Goal: Task Accomplishment & Management: Manage account settings

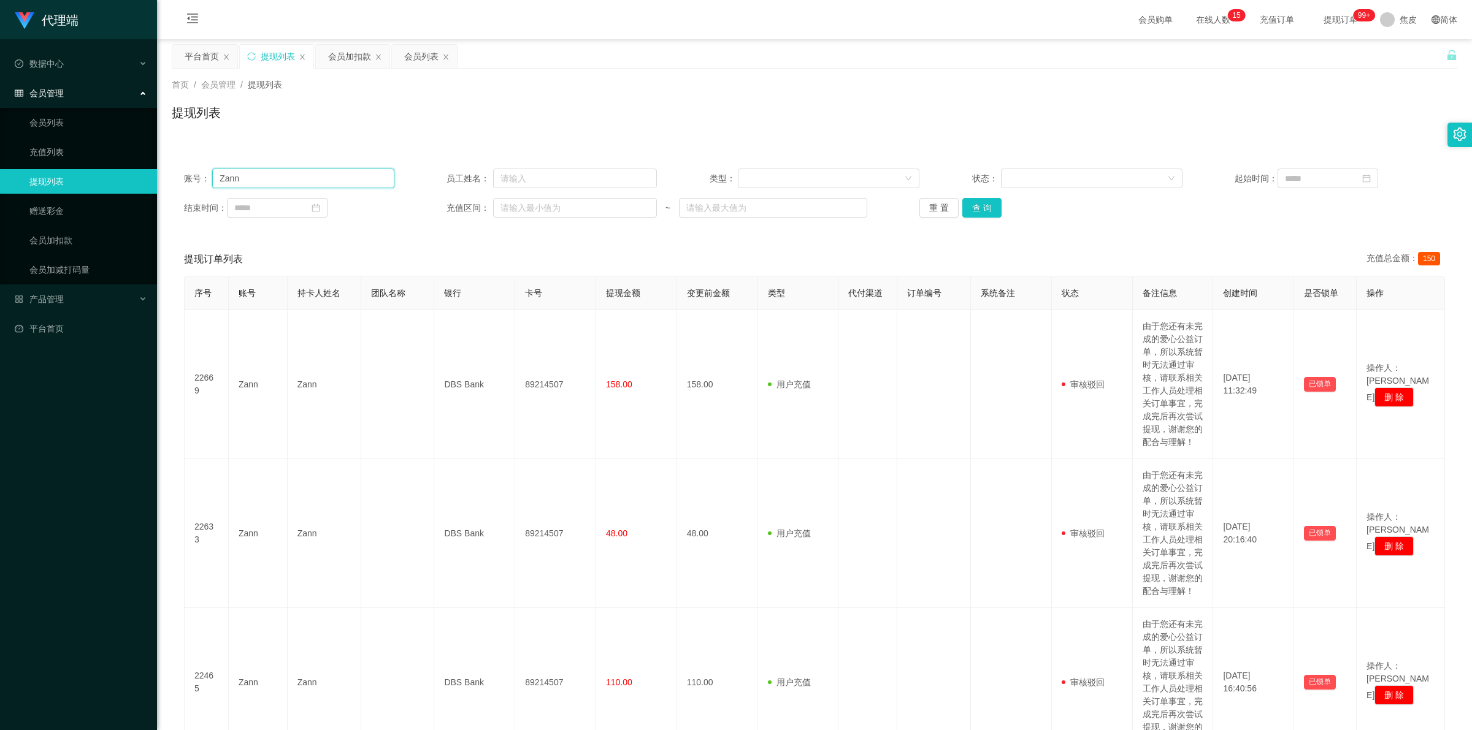
drag, startPoint x: 0, startPoint y: 0, endPoint x: 317, endPoint y: 178, distance: 363.9
click at [317, 178] on input "Zann" at bounding box center [303, 179] width 182 height 20
click at [65, 247] on link "会员加扣款" at bounding box center [88, 240] width 118 height 25
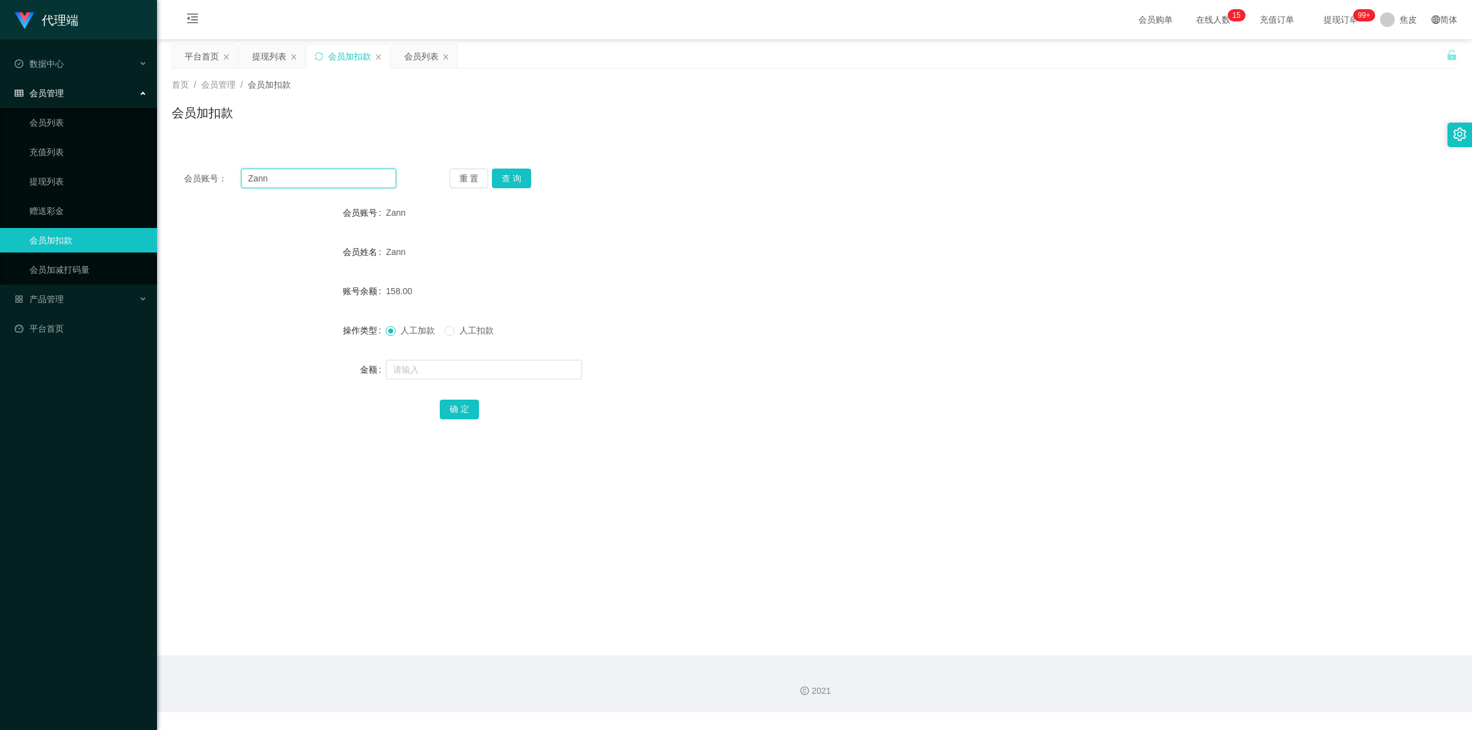
click at [283, 178] on input "Zann" at bounding box center [318, 179] width 155 height 20
paste input "请您点击名片添加老师，她将指导您完成学员数据的操作升级👉@zhou0998877 完成任务后请将回款截图发送给我，我将协助晋升为学员并录入商家系统。 晋升后，…"
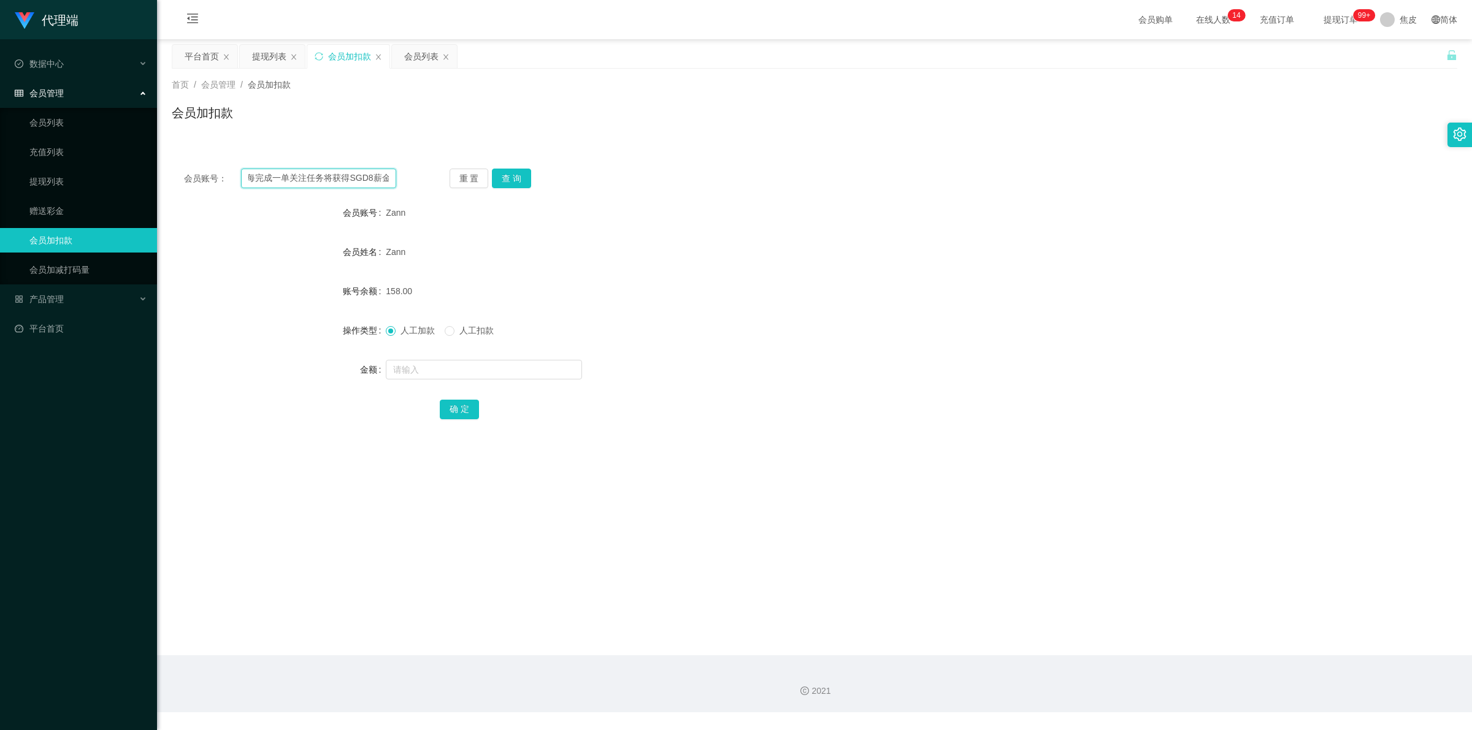
type input "Zann"
type input "200810"
click at [507, 181] on button "查 询" at bounding box center [511, 179] width 39 height 20
click at [427, 364] on input "text" at bounding box center [484, 370] width 196 height 20
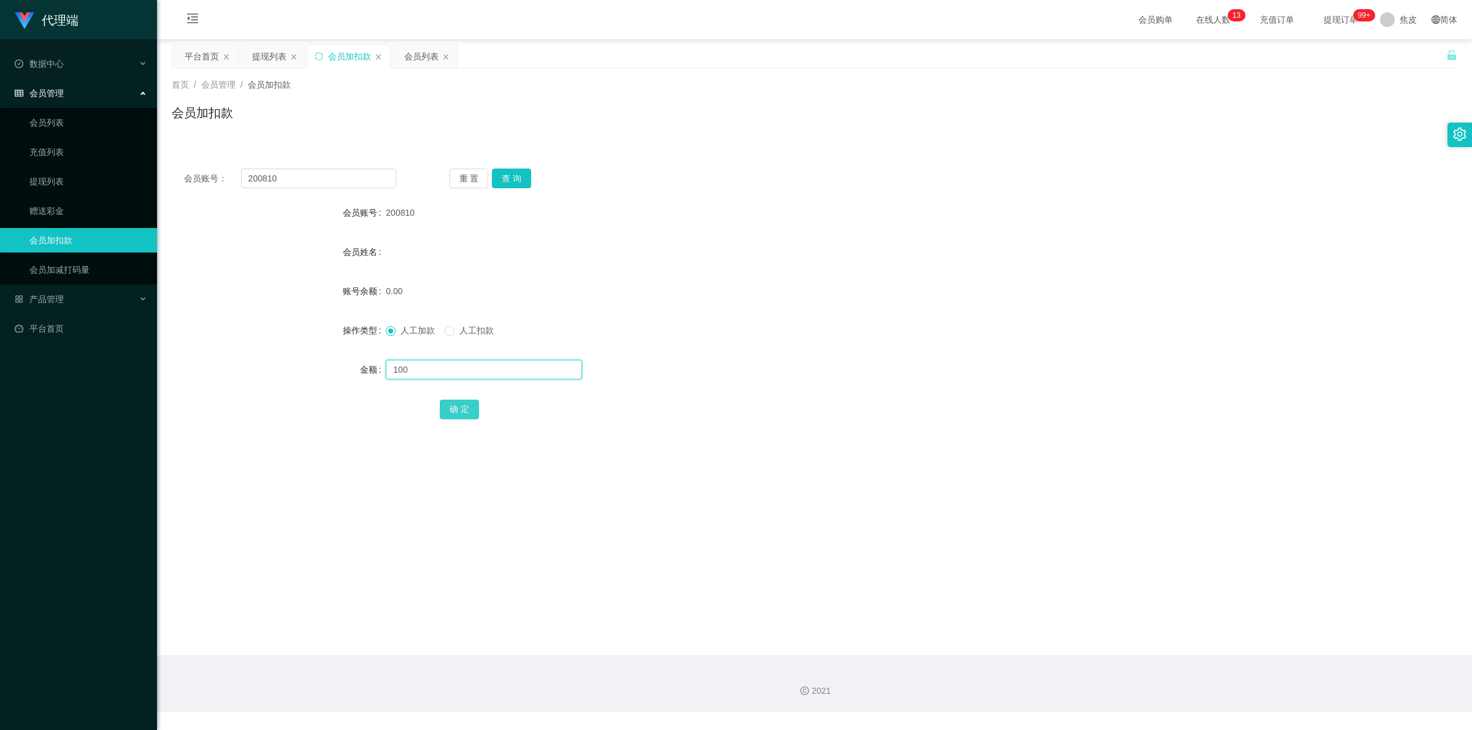
type input "100"
click at [455, 409] on button "确 定" at bounding box center [459, 410] width 39 height 20
click at [466, 369] on input "text" at bounding box center [484, 370] width 196 height 20
type input "5"
click at [465, 403] on button "确 定" at bounding box center [459, 410] width 39 height 20
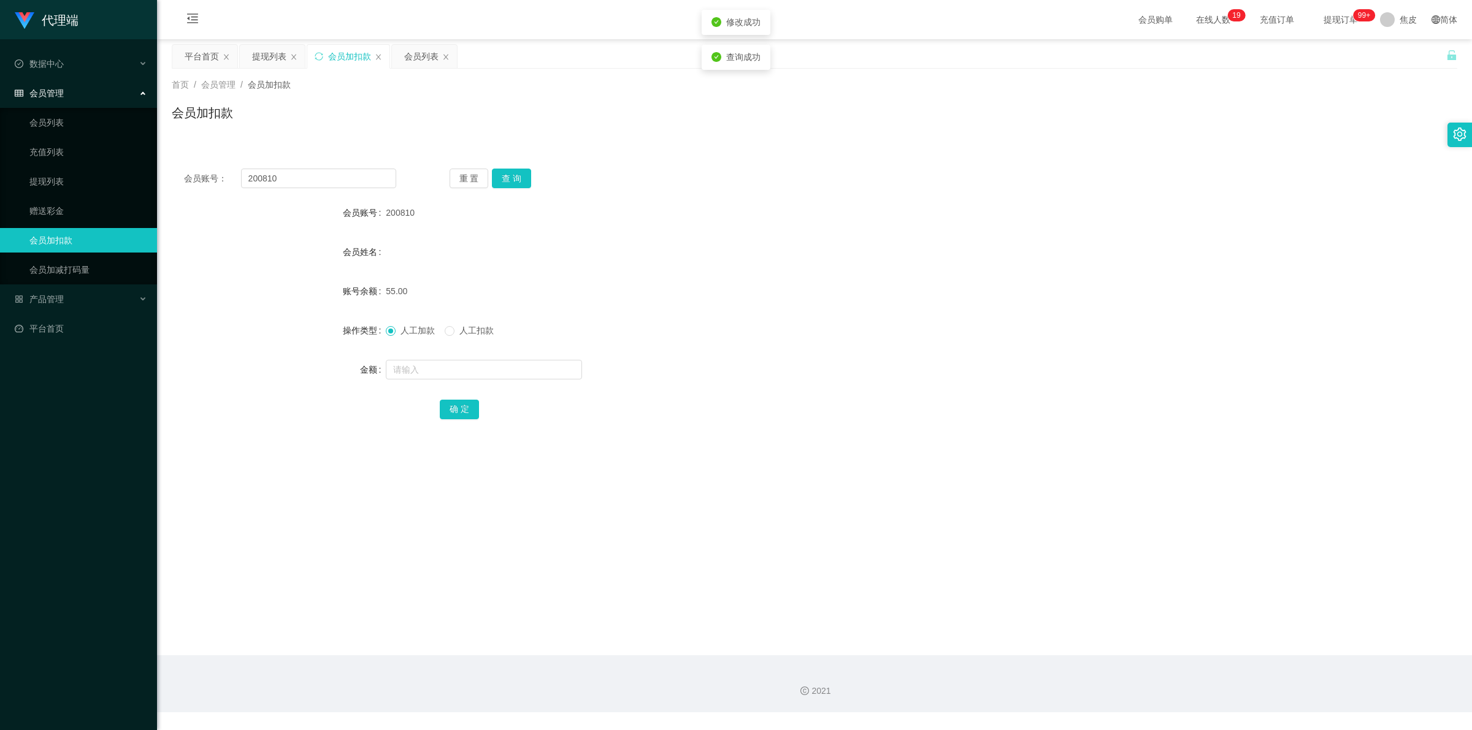
click at [946, 293] on div "55.00" at bounding box center [761, 291] width 750 height 25
click at [517, 174] on button "查 询" at bounding box center [511, 179] width 39 height 20
click at [517, 174] on div "重 置 查 询" at bounding box center [556, 179] width 212 height 20
click at [511, 366] on input "text" at bounding box center [484, 370] width 196 height 20
type input "8"
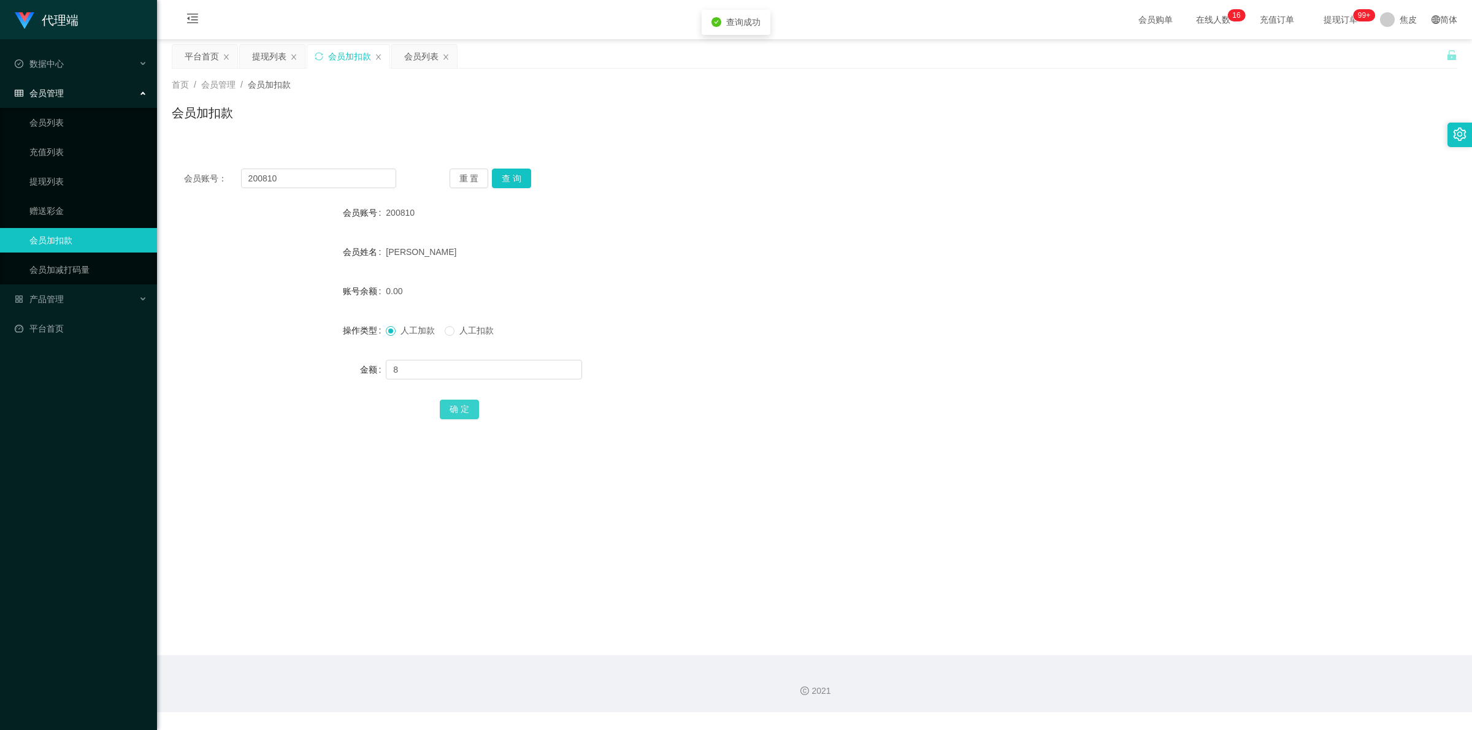
click at [462, 402] on button "确 定" at bounding box center [459, 410] width 39 height 20
click at [828, 250] on div "[PERSON_NAME]" at bounding box center [761, 252] width 750 height 25
click at [421, 372] on input "text" at bounding box center [484, 370] width 196 height 20
type input "5"
drag, startPoint x: 453, startPoint y: 411, endPoint x: 464, endPoint y: 399, distance: 16.5
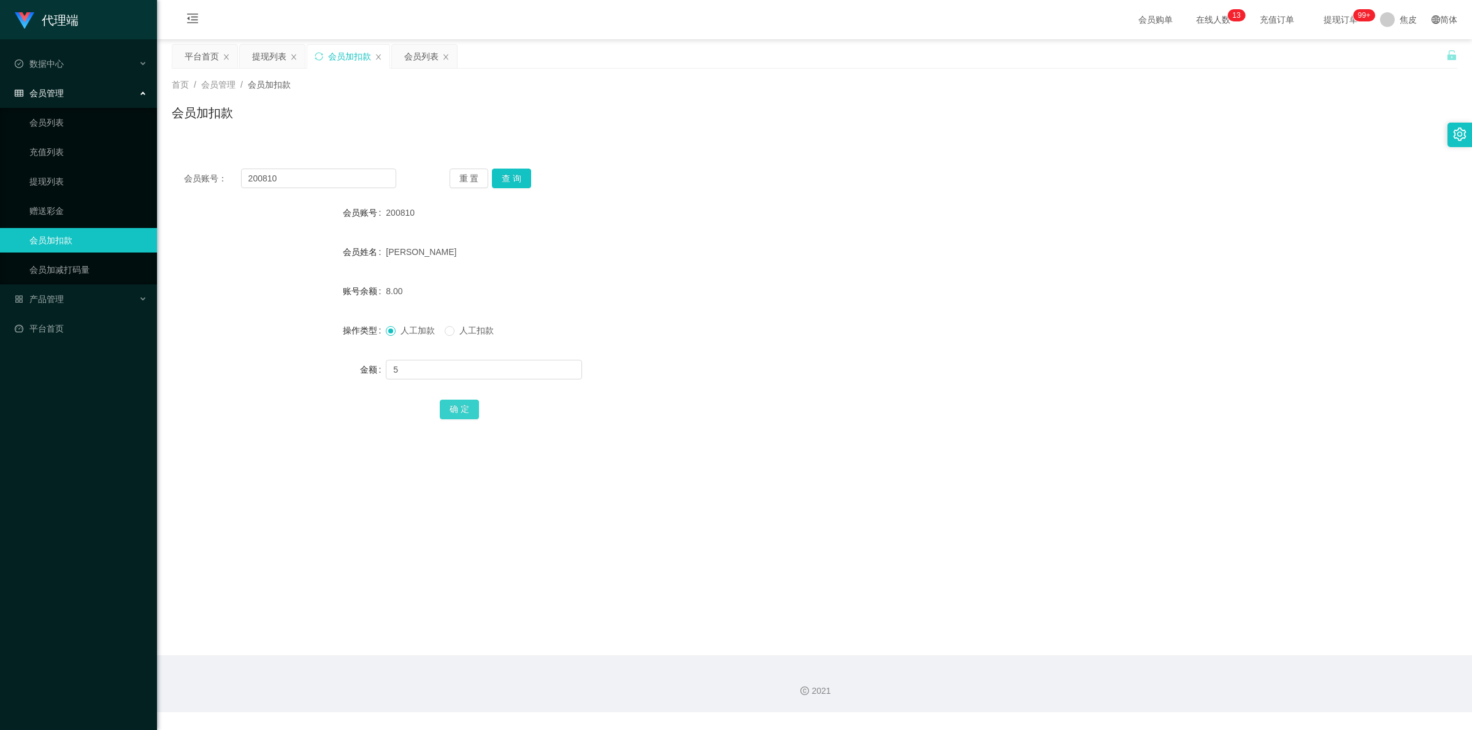
click at [453, 411] on button "确 定" at bounding box center [459, 410] width 39 height 20
click at [926, 335] on div "人工加款 人工扣款" at bounding box center [761, 330] width 750 height 25
click at [310, 169] on input "200810" at bounding box center [318, 179] width 155 height 20
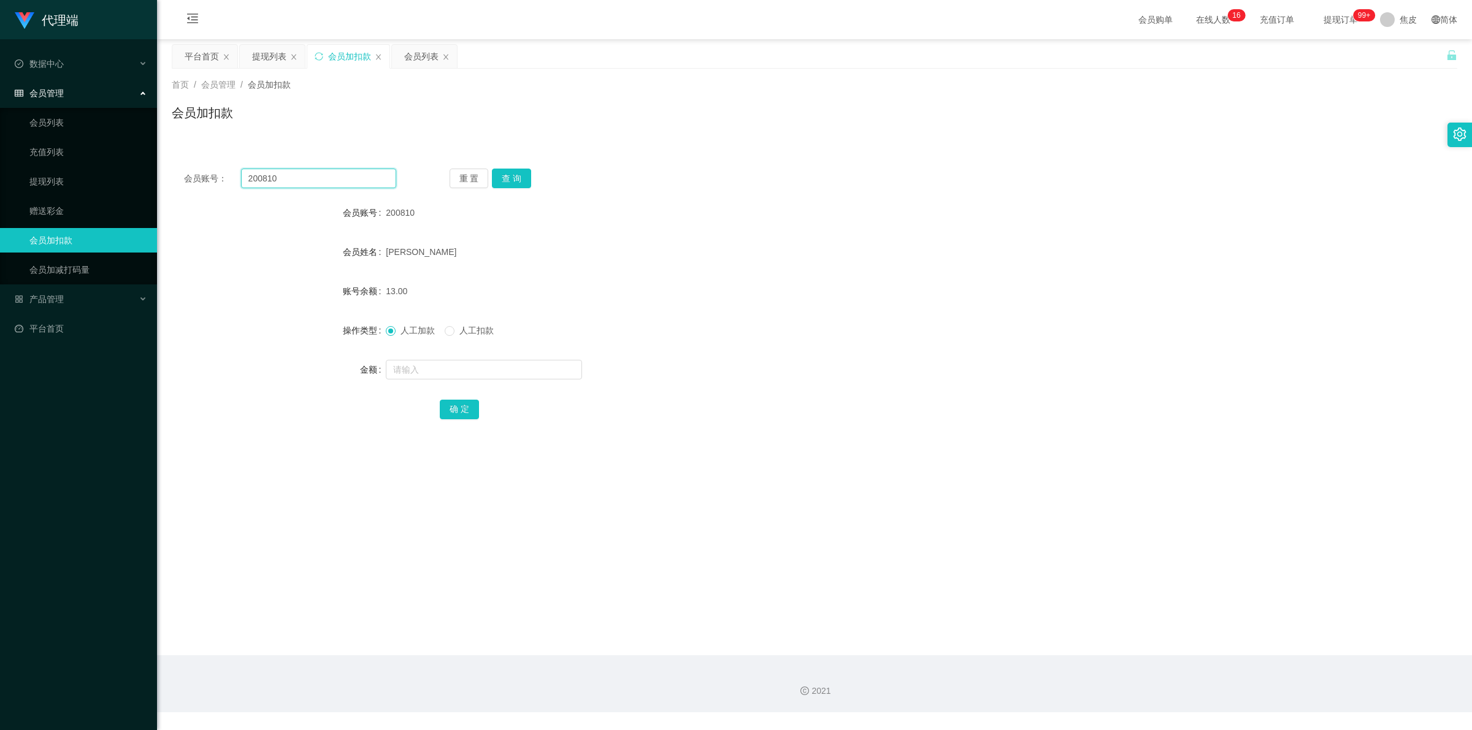
paste input "[PERSON_NAME]"
type input "Feng10"
click at [502, 175] on button "查 询" at bounding box center [511, 179] width 39 height 20
click at [442, 364] on input "text" at bounding box center [484, 370] width 196 height 20
type input "8"
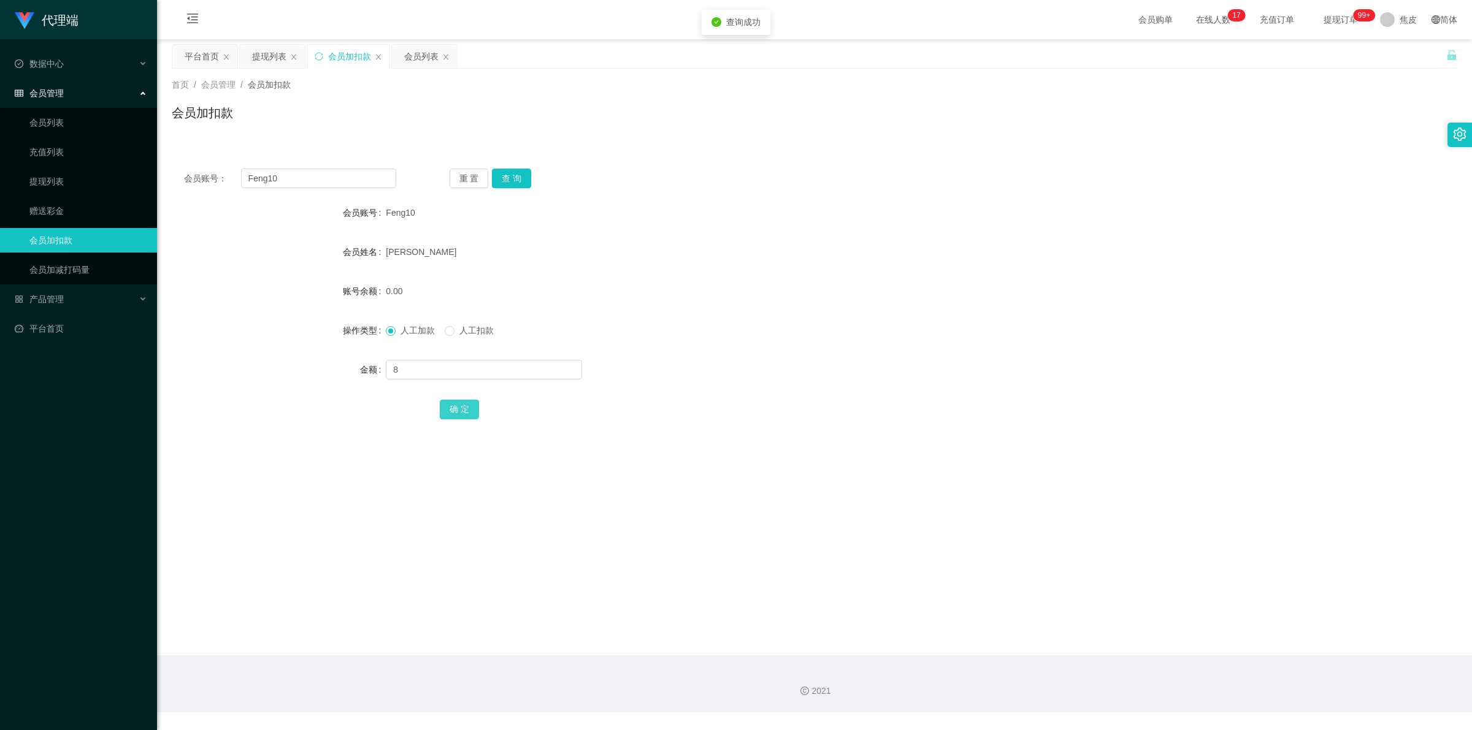
click at [446, 406] on button "确 定" at bounding box center [459, 410] width 39 height 20
click at [58, 123] on link "会员列表" at bounding box center [88, 122] width 118 height 25
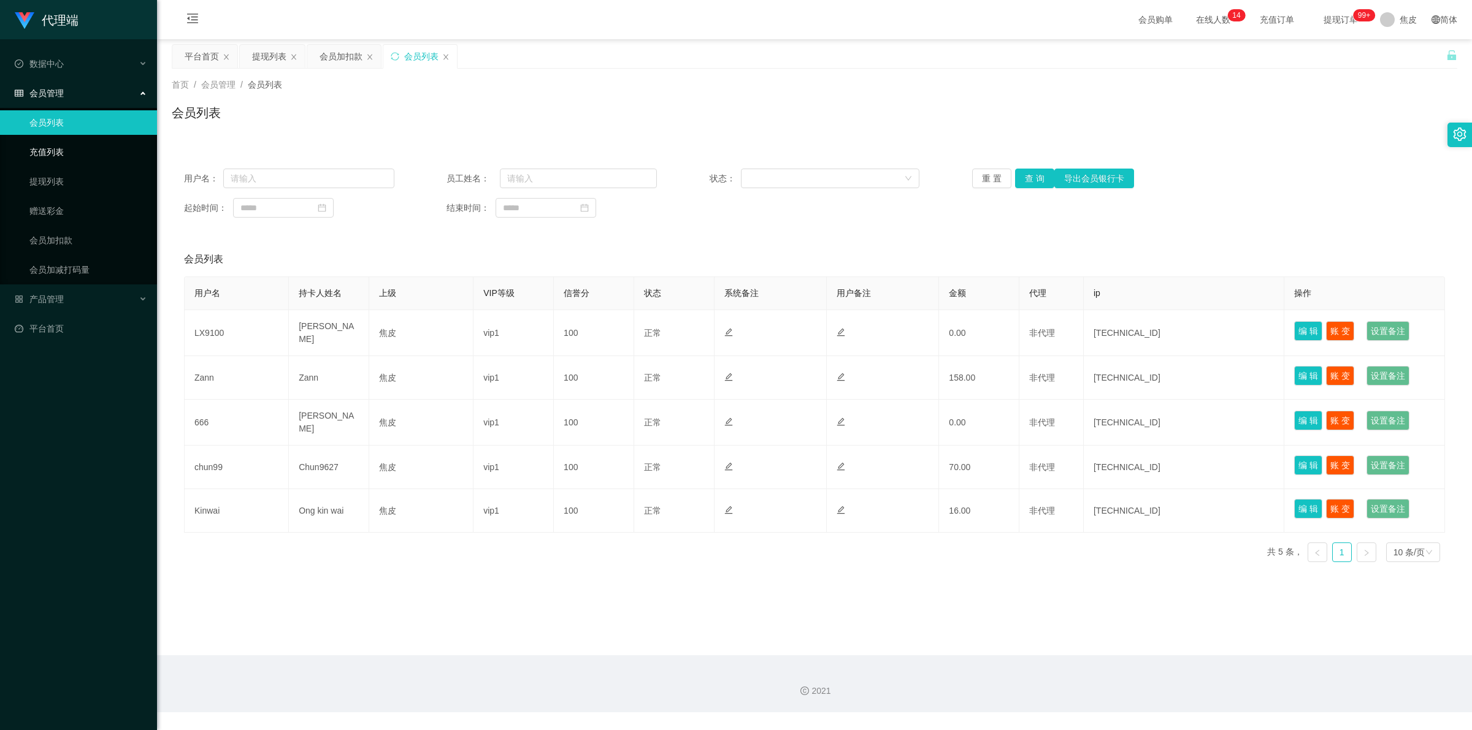
click at [65, 153] on link "充值列表" at bounding box center [88, 152] width 118 height 25
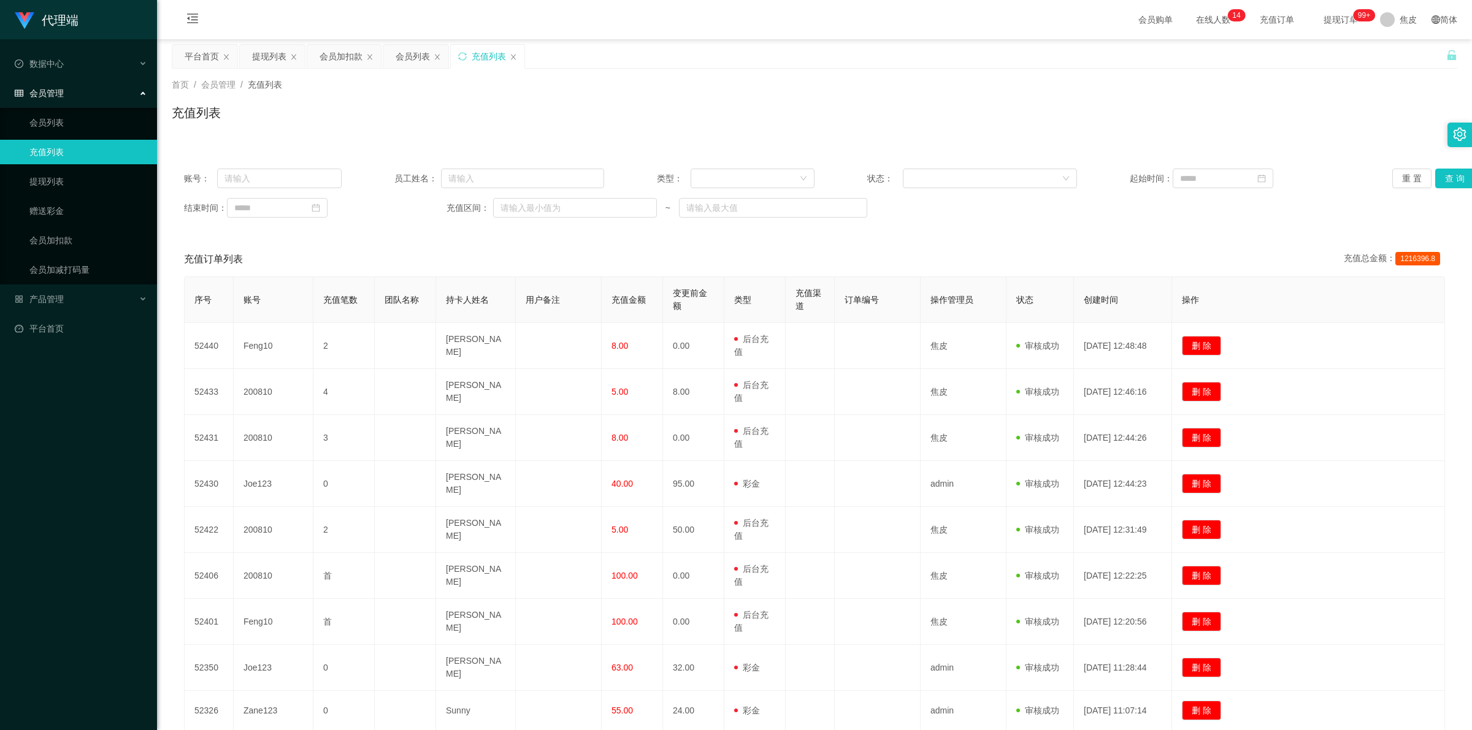
click at [1254, 22] on span "充值订单" at bounding box center [1277, 19] width 47 height 9
click at [1317, 20] on span "提现订单 99+" at bounding box center [1340, 19] width 47 height 9
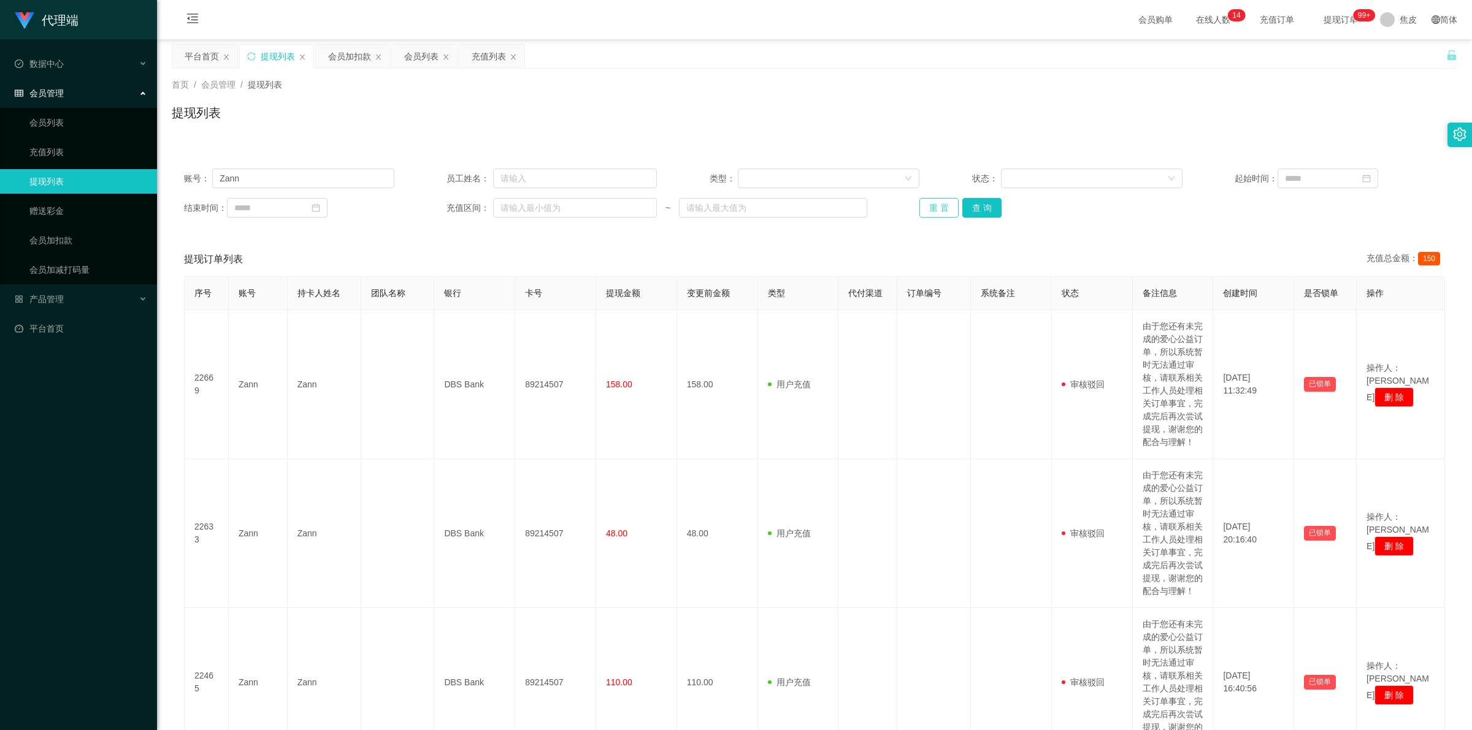
click at [934, 212] on button "重 置" at bounding box center [938, 208] width 39 height 20
click at [934, 212] on div "重 置 查 询" at bounding box center [1024, 208] width 210 height 20
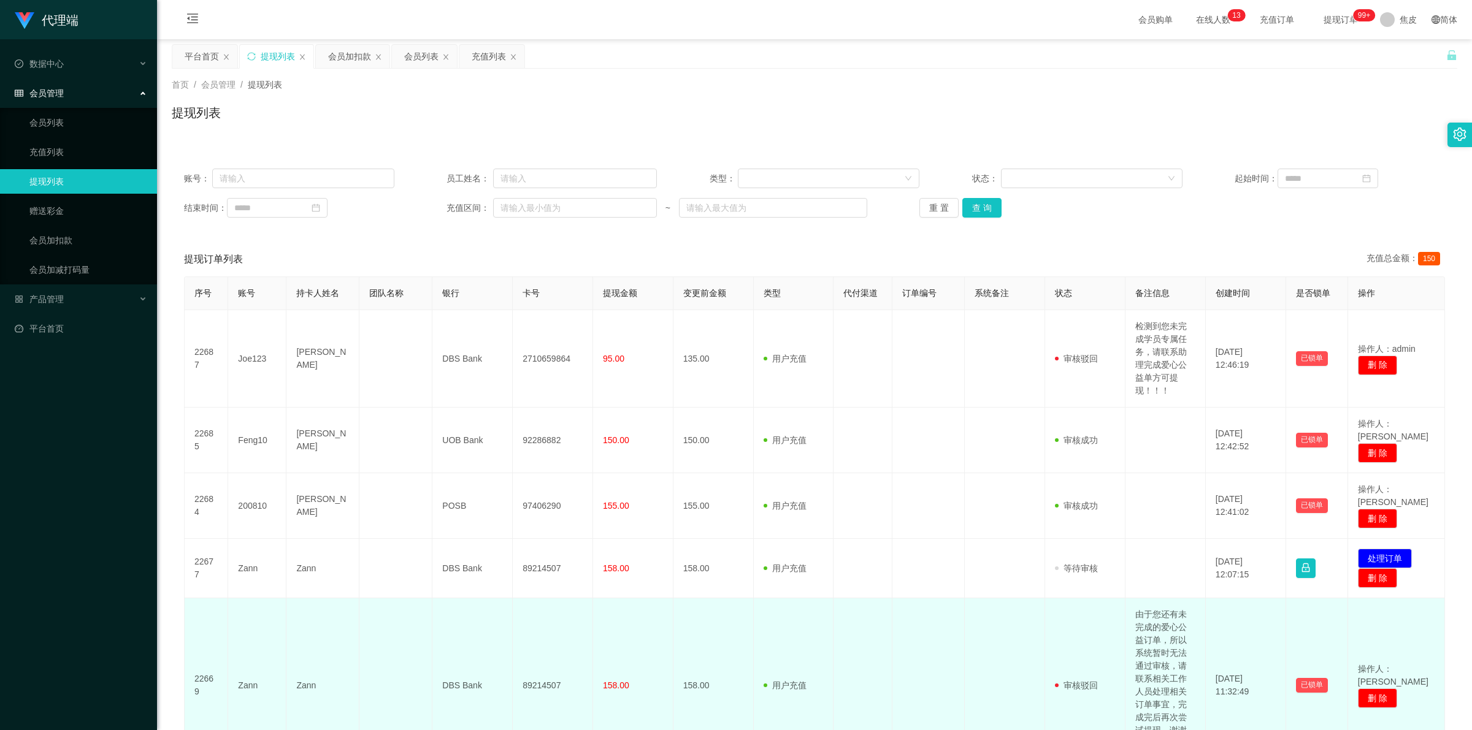
click at [1158, 627] on td "由于您还有未完成的爱心公益订单，所以系统暂时无法通过审核，请联系相关工作人员处理相关订单事宜，完成完后再次尝试提现，谢谢您的配合与理解！" at bounding box center [1165, 686] width 80 height 175
copy td "由于您还有未完成的爱心公益订单，所以系统暂时无法通过审核，请联系相关工作人员处理相关订单事宜，完成完后再次尝试提现，谢谢您的配合与理解！"
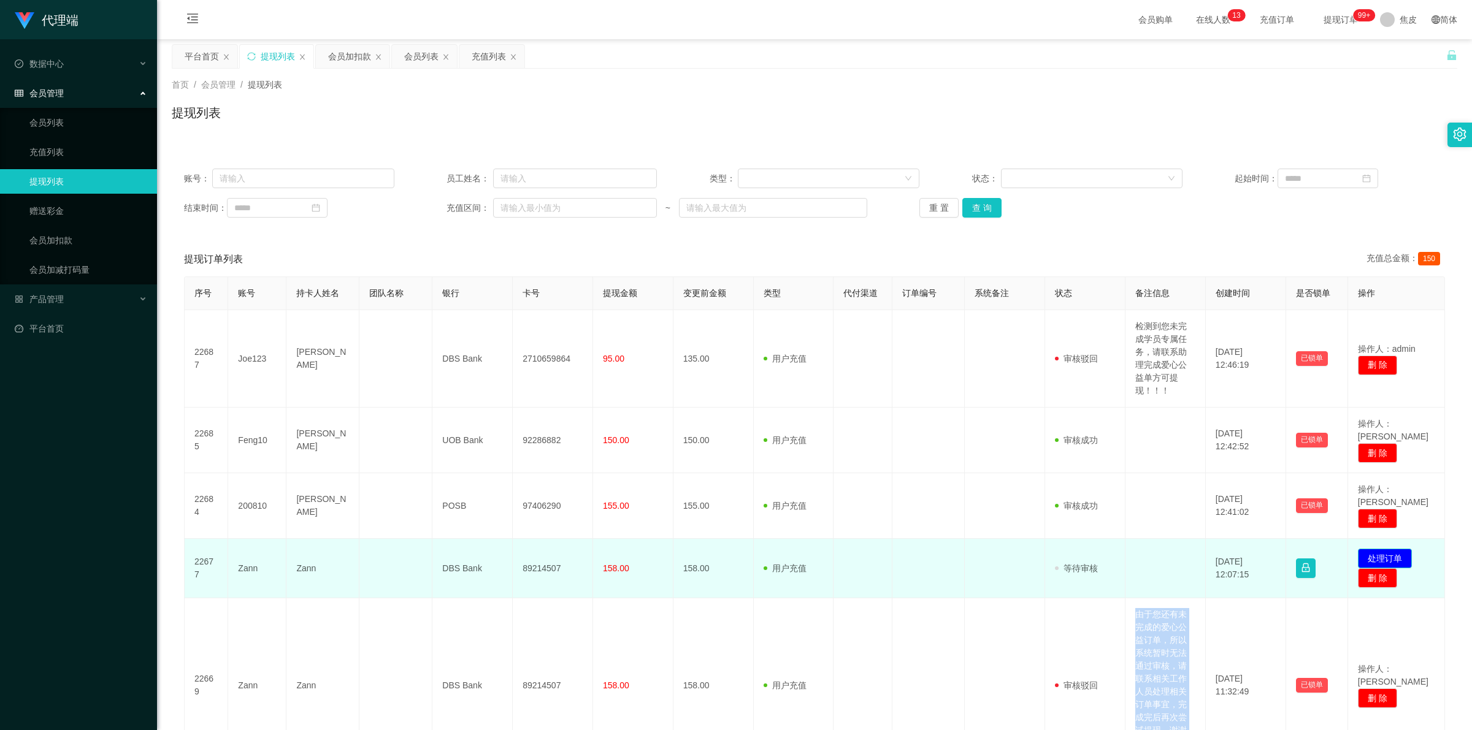
click at [1387, 549] on button "处理订单" at bounding box center [1385, 559] width 54 height 20
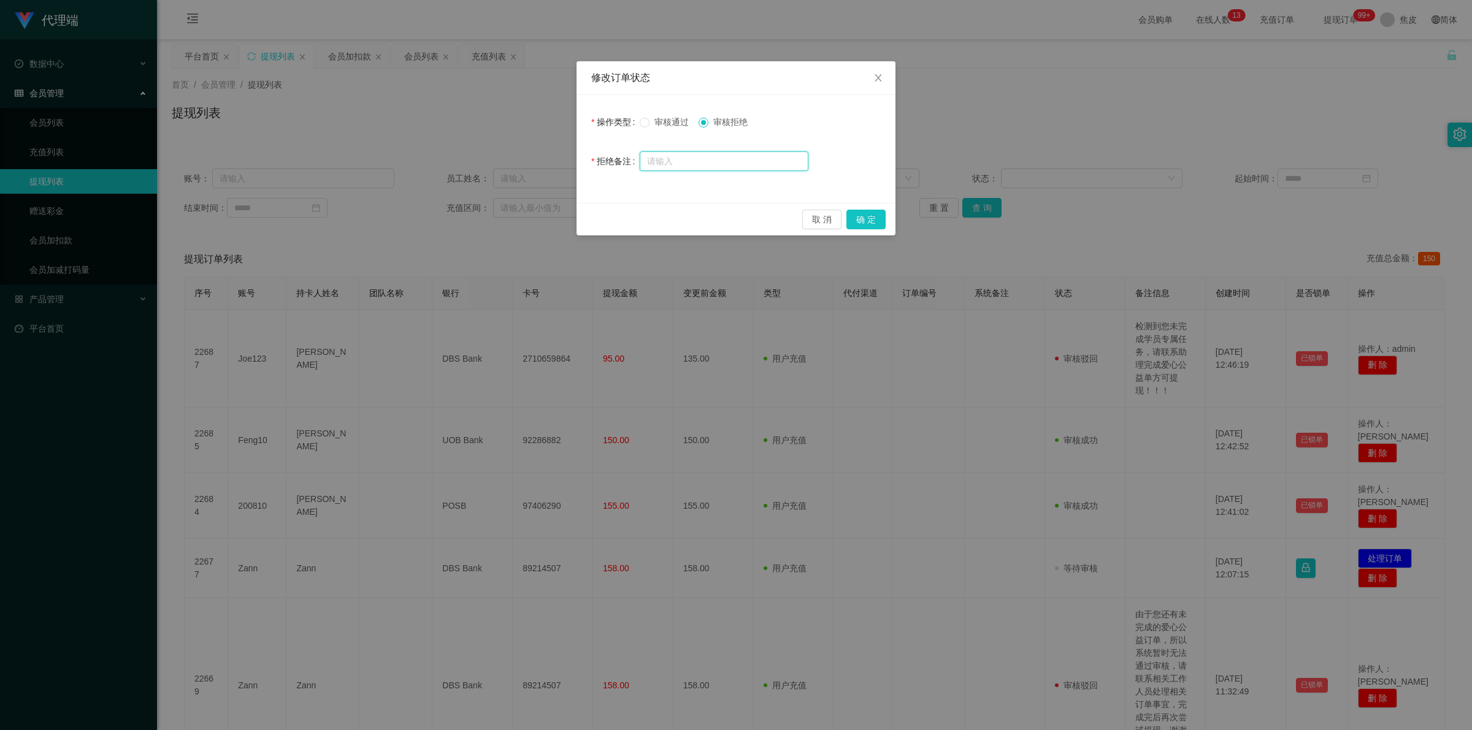
click at [752, 166] on input "text" at bounding box center [724, 161] width 169 height 20
paste input "由于您还有未完成的爱心公益订单，所以系统暂时无法通过审核，请联系相关工作人员处理相关订单事宜，完成完后再次尝试提现，谢谢您的配合与理解！"
type input "由于您还有未完成的爱心公益订单，所以系统暂时无法通过审核，请联系相关工作人员处理相关订单事宜，完成完后再次尝试提现，谢谢您的配合与理解！"
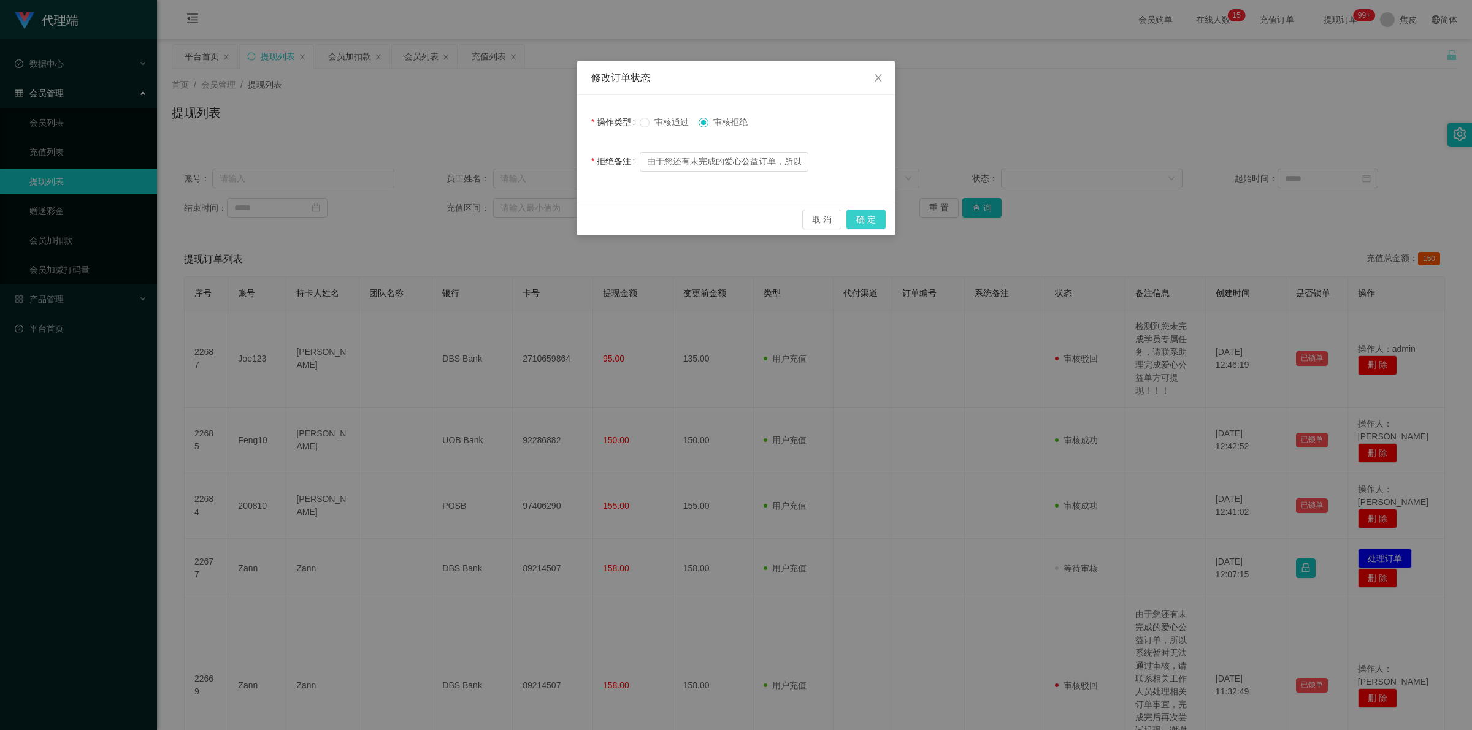
click at [875, 212] on button "确 定" at bounding box center [865, 220] width 39 height 20
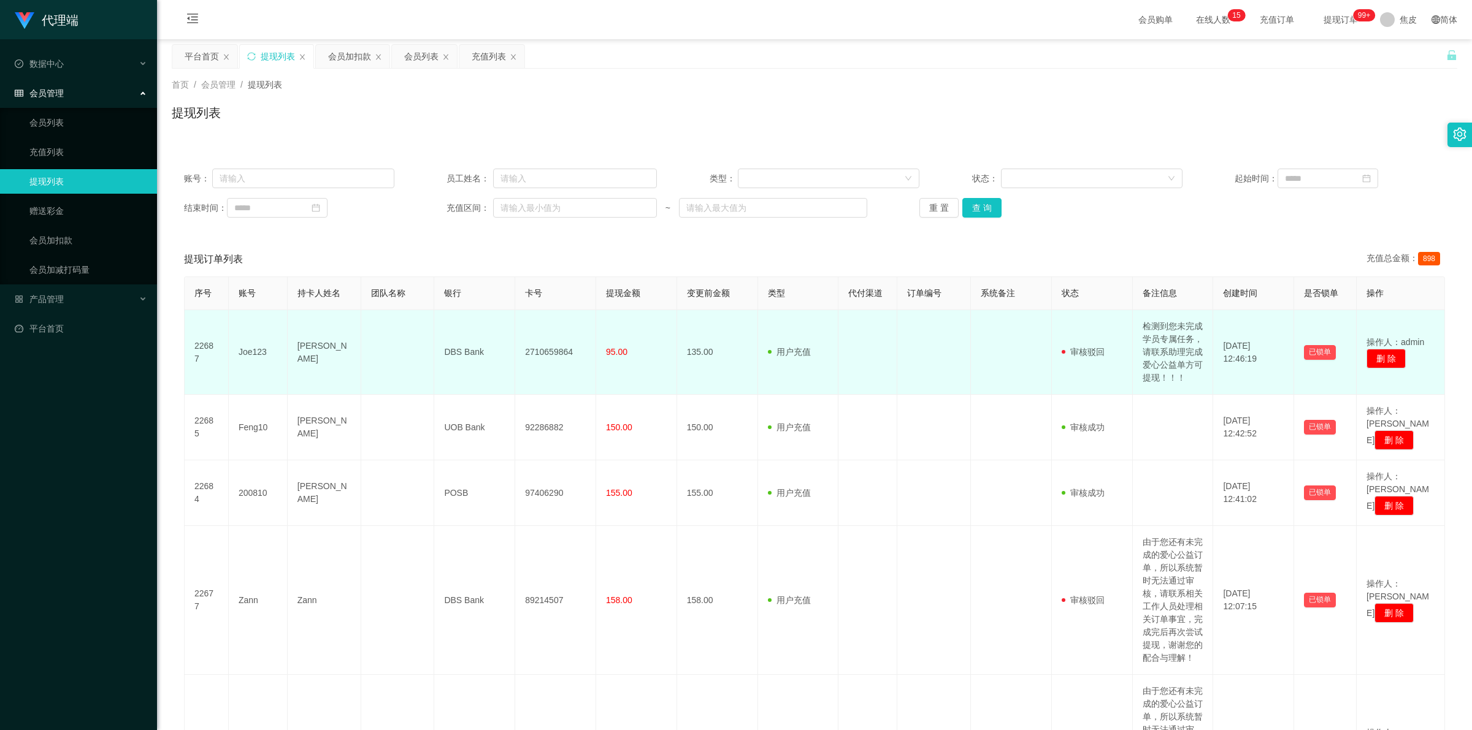
click at [1152, 338] on td "检测到您未完成学员专属任务，请联系助理完成爱心公益单方可提现！！！" at bounding box center [1173, 352] width 81 height 85
click at [1167, 353] on td "检测到您未完成学员专属任务，请联系助理完成爱心公益单方可提现！！！" at bounding box center [1173, 352] width 81 height 85
click at [1170, 358] on td "检测到您未完成学员专属任务，请联系助理完成爱心公益单方可提现！！！" at bounding box center [1173, 352] width 81 height 85
click at [1163, 335] on td "检测到您未完成学员专属任务，请联系助理完成爱心公益单方可提现！！！" at bounding box center [1173, 352] width 81 height 85
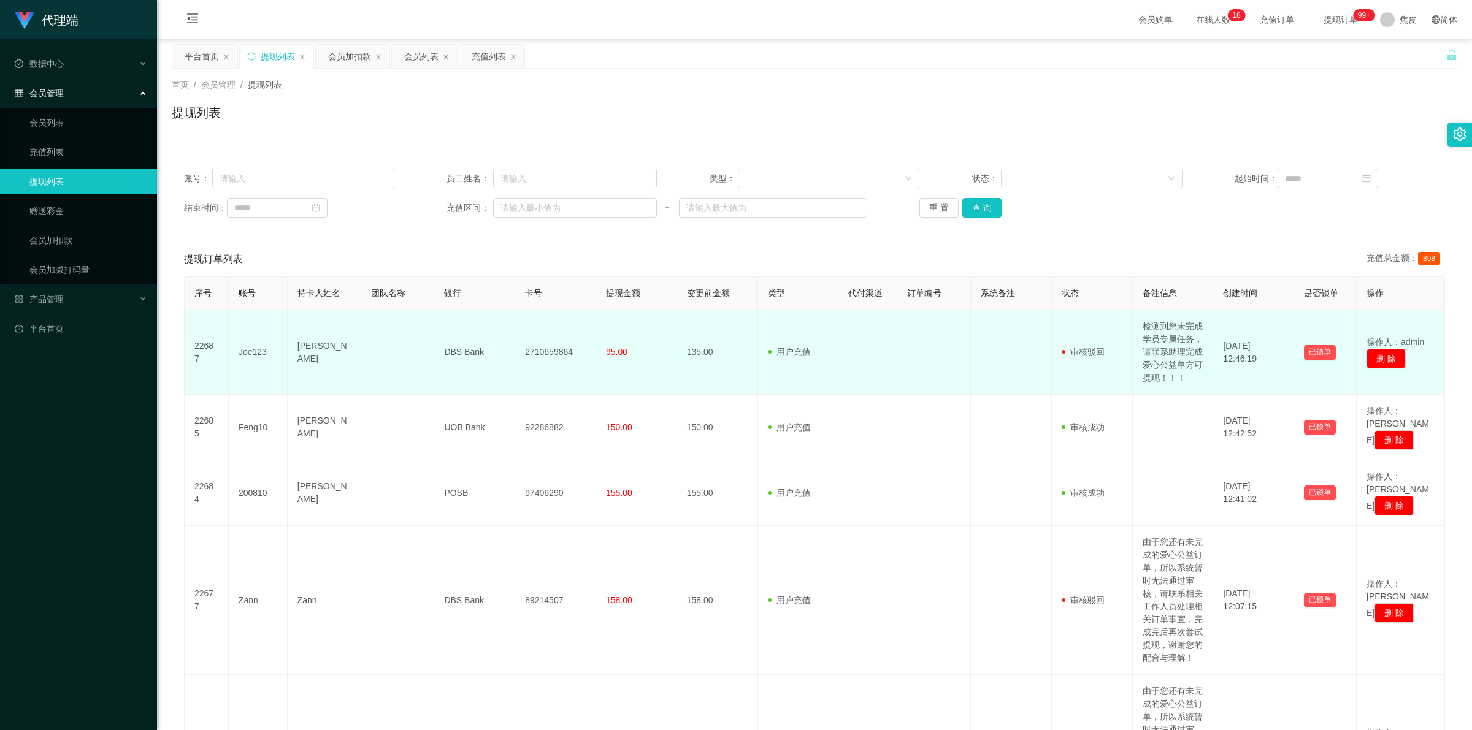
click at [1166, 342] on td "检测到您未完成学员专属任务，请联系助理完成爱心公益单方可提现！！！" at bounding box center [1173, 352] width 81 height 85
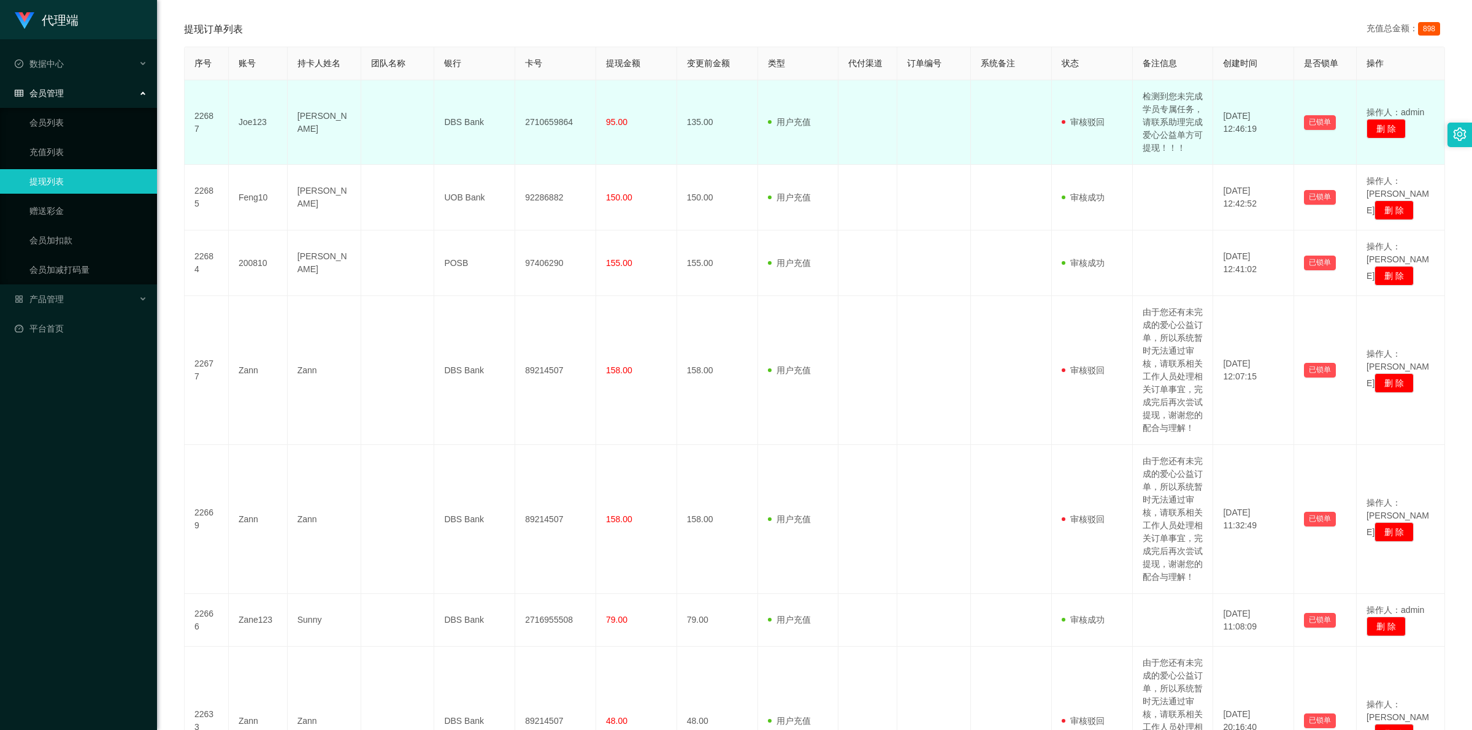
scroll to position [153, 0]
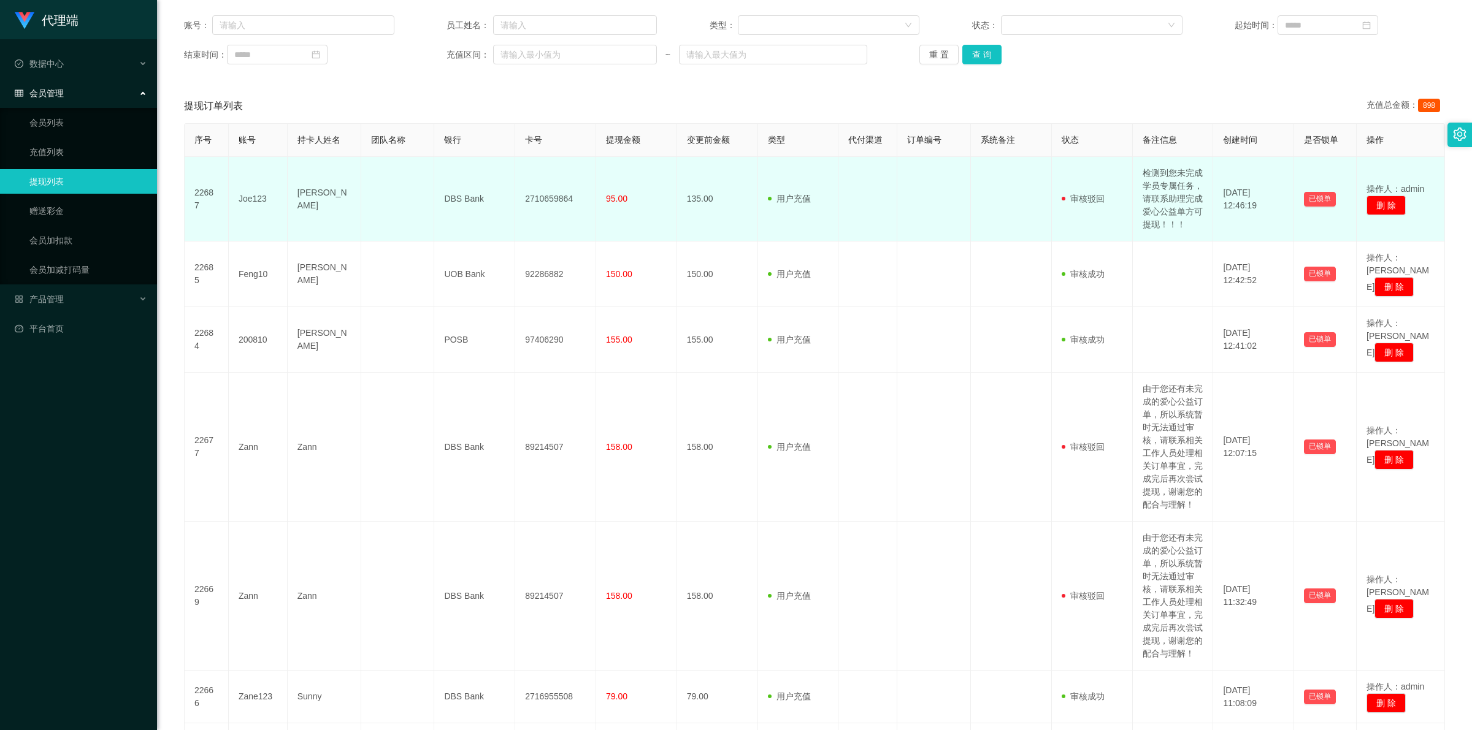
click at [1296, 197] on td "已锁单" at bounding box center [1325, 199] width 63 height 85
click at [1176, 212] on td "检测到您未完成学员专属任务，请联系助理完成爱心公益单方可提现！！！" at bounding box center [1173, 199] width 81 height 85
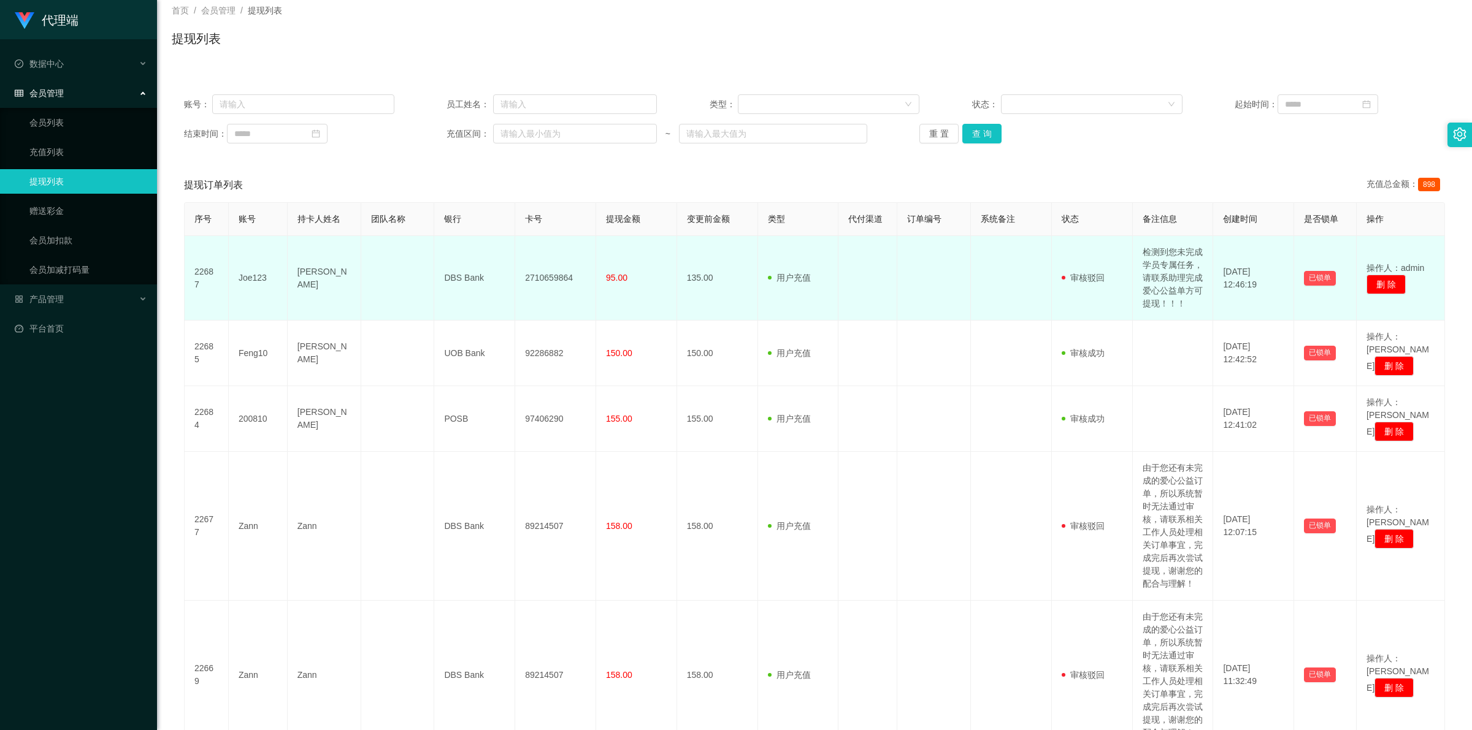
scroll to position [0, 0]
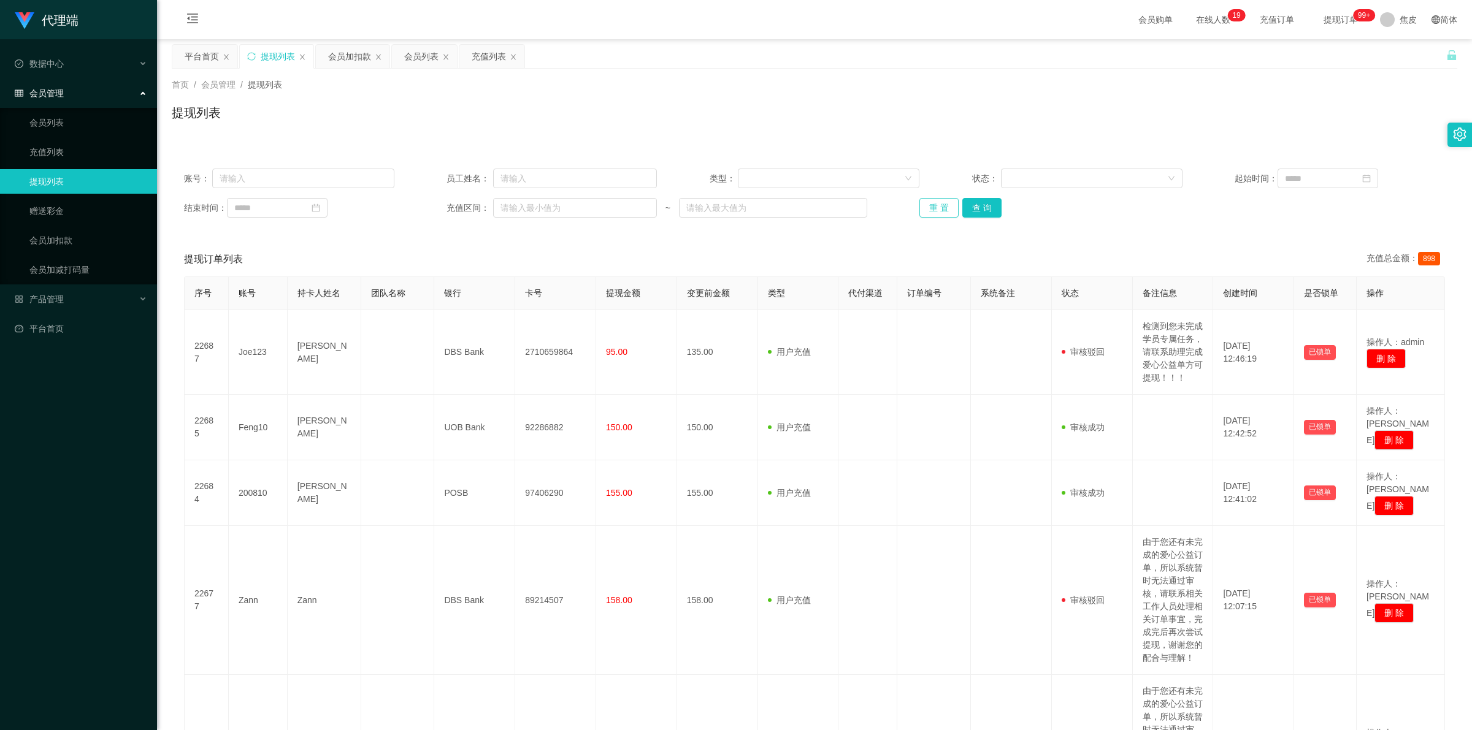
click at [937, 204] on button "重 置" at bounding box center [938, 208] width 39 height 20
click at [937, 204] on div "重 置 查 询" at bounding box center [1024, 208] width 210 height 20
click at [937, 204] on button "重 置" at bounding box center [945, 208] width 53 height 20
click at [1138, 243] on div "提现订单列表 充值总金额： 898" at bounding box center [814, 259] width 1261 height 34
click at [66, 124] on link "会员列表" at bounding box center [88, 122] width 118 height 25
